Goal: Information Seeking & Learning: Learn about a topic

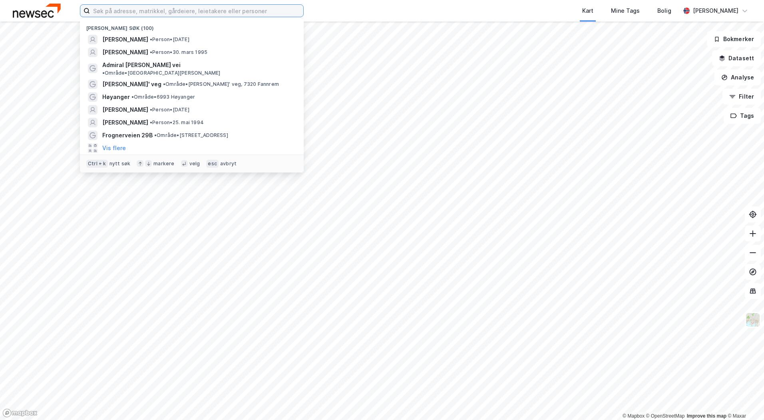
click at [110, 13] on input at bounding box center [196, 11] width 213 height 12
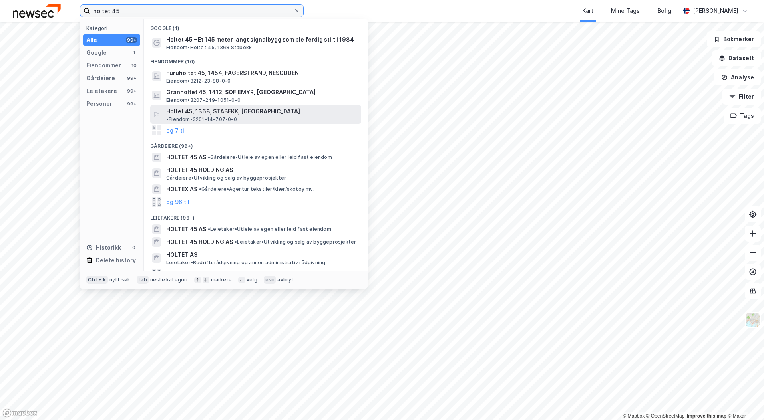
type input "holtet 45"
click at [180, 108] on span "Holtet 45, 1368, STABEKK, BÆRUM" at bounding box center [233, 112] width 134 height 10
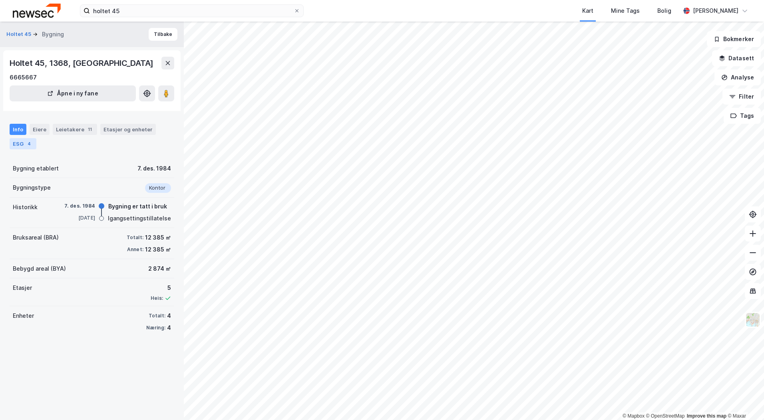
click at [29, 144] on div "4" at bounding box center [29, 144] width 8 height 8
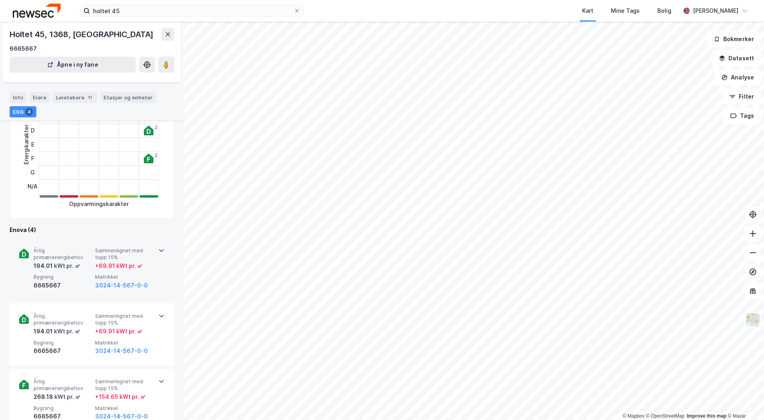
scroll to position [160, 0]
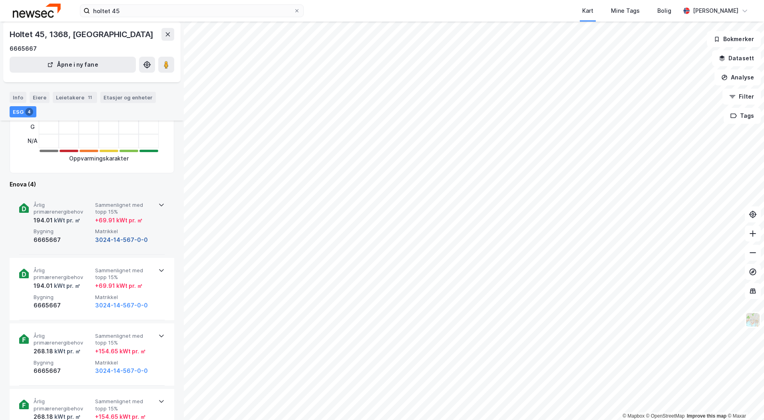
click at [130, 242] on button "3024-14-567-0-0" at bounding box center [121, 240] width 53 height 10
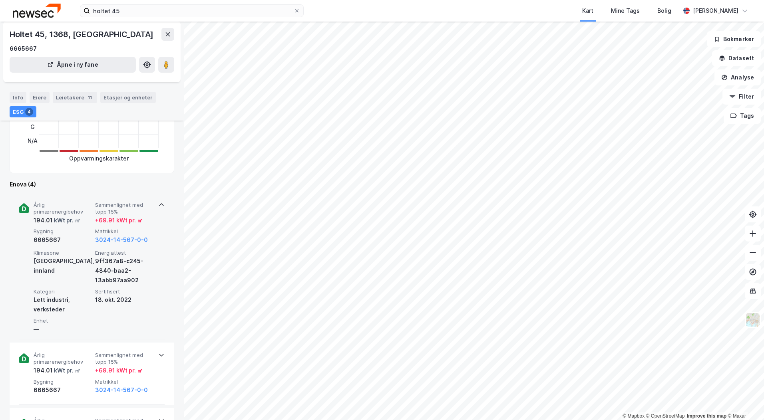
click at [26, 207] on icon at bounding box center [24, 208] width 10 height 10
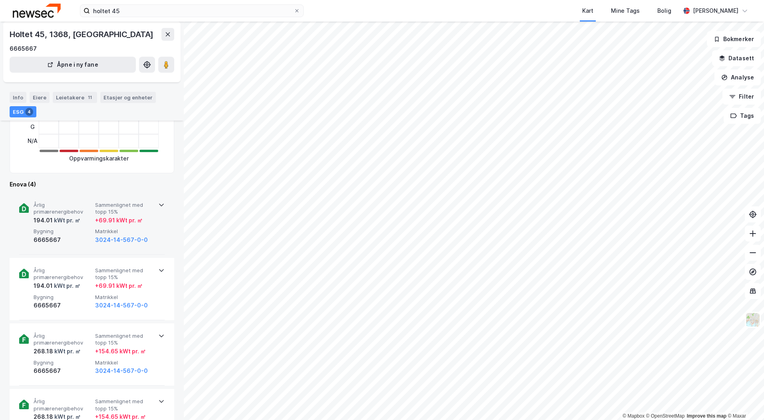
click at [65, 207] on span "Årlig primærenergibehov" at bounding box center [63, 209] width 58 height 14
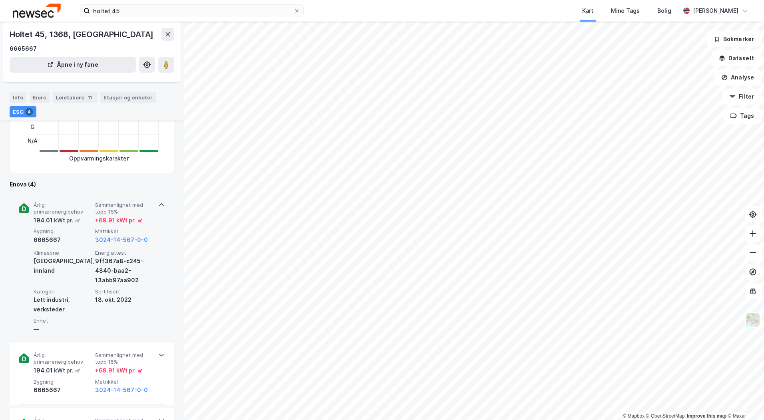
click at [49, 294] on span "Kategori" at bounding box center [63, 292] width 58 height 7
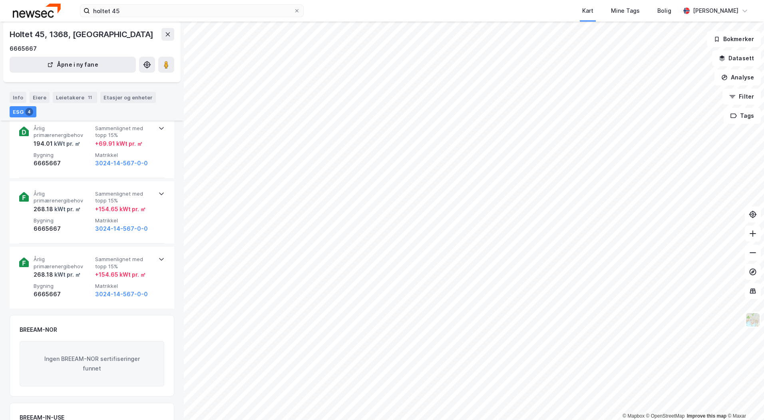
scroll to position [376, 0]
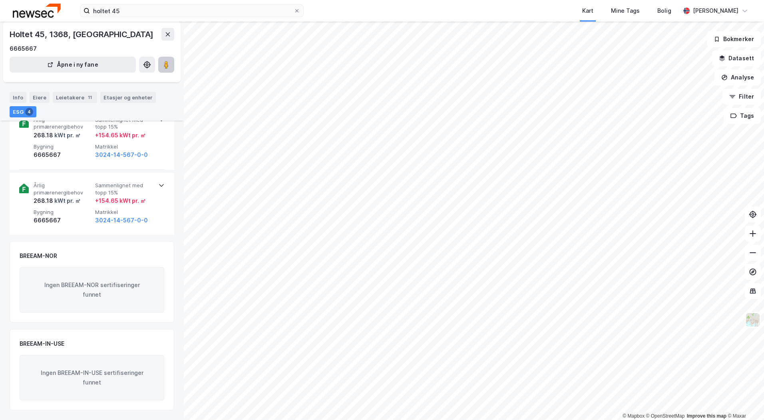
click at [167, 66] on image at bounding box center [166, 65] width 5 height 8
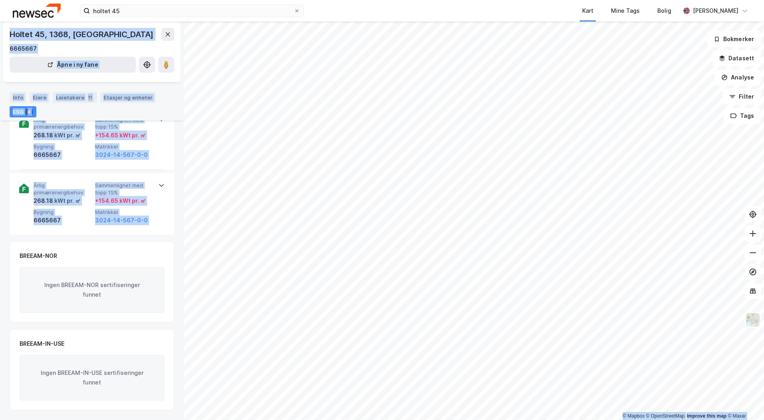
click at [431, 196] on div "© Mapbox © OpenStreetMap Improve this map © Maxar Holtet 45 Bygning Tilbake Hol…" at bounding box center [382, 221] width 764 height 399
